Goal: Browse casually

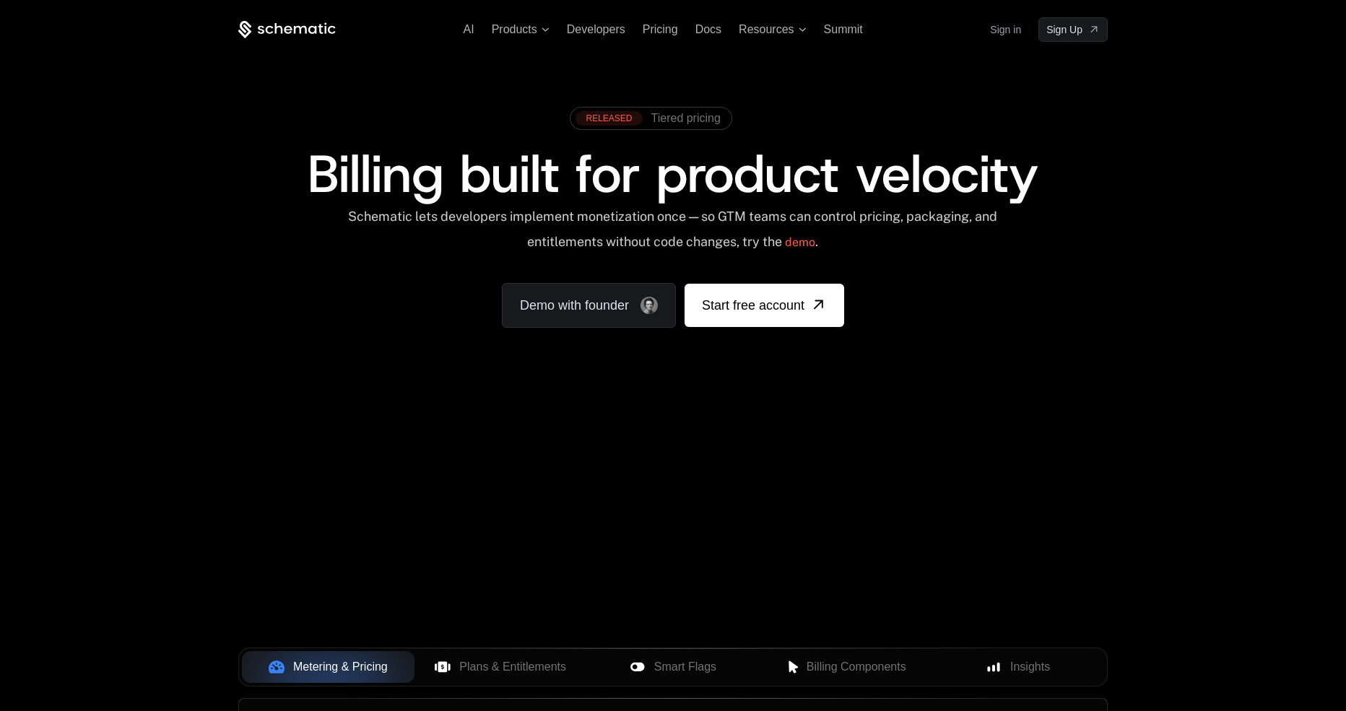
click at [715, 85] on div "RELEASED Tiered pricing Billing built for product velocity Schematic lets devel…" at bounding box center [673, 214] width 939 height 344
